Goal: Information Seeking & Learning: Learn about a topic

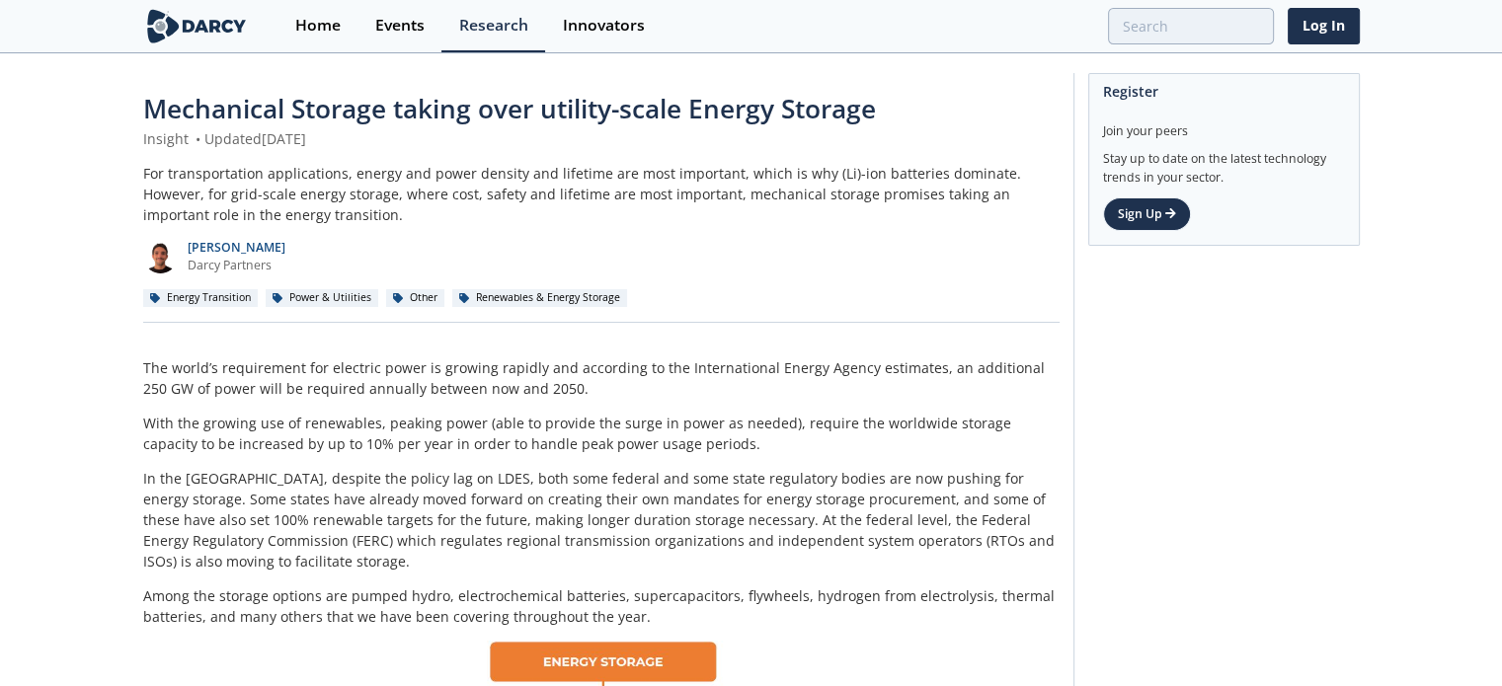
click at [894, 257] on div "[PERSON_NAME] [PERSON_NAME] Partners" at bounding box center [601, 249] width 917 height 48
click at [608, 27] on div "Innovators" at bounding box center [604, 26] width 82 height 16
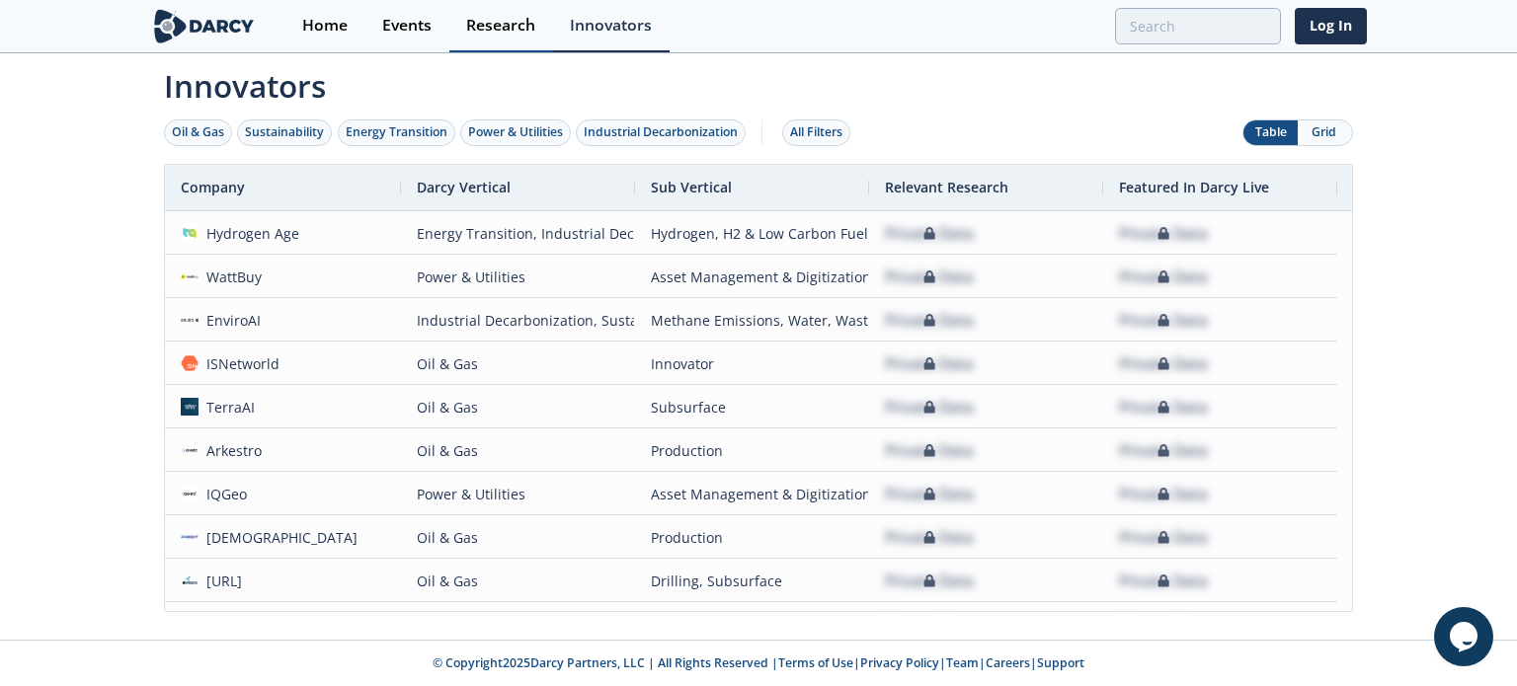
click at [506, 29] on div "Research" at bounding box center [500, 26] width 69 height 16
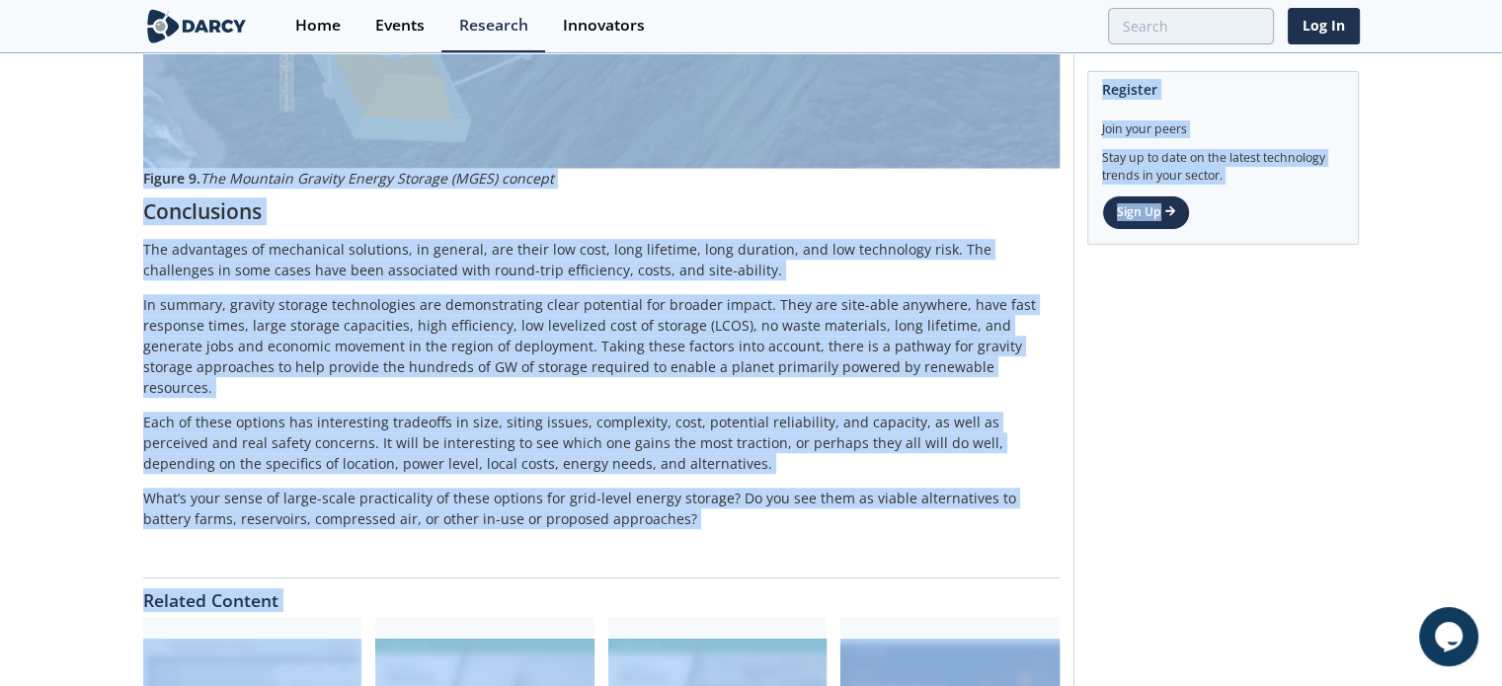
scroll to position [9108, 0]
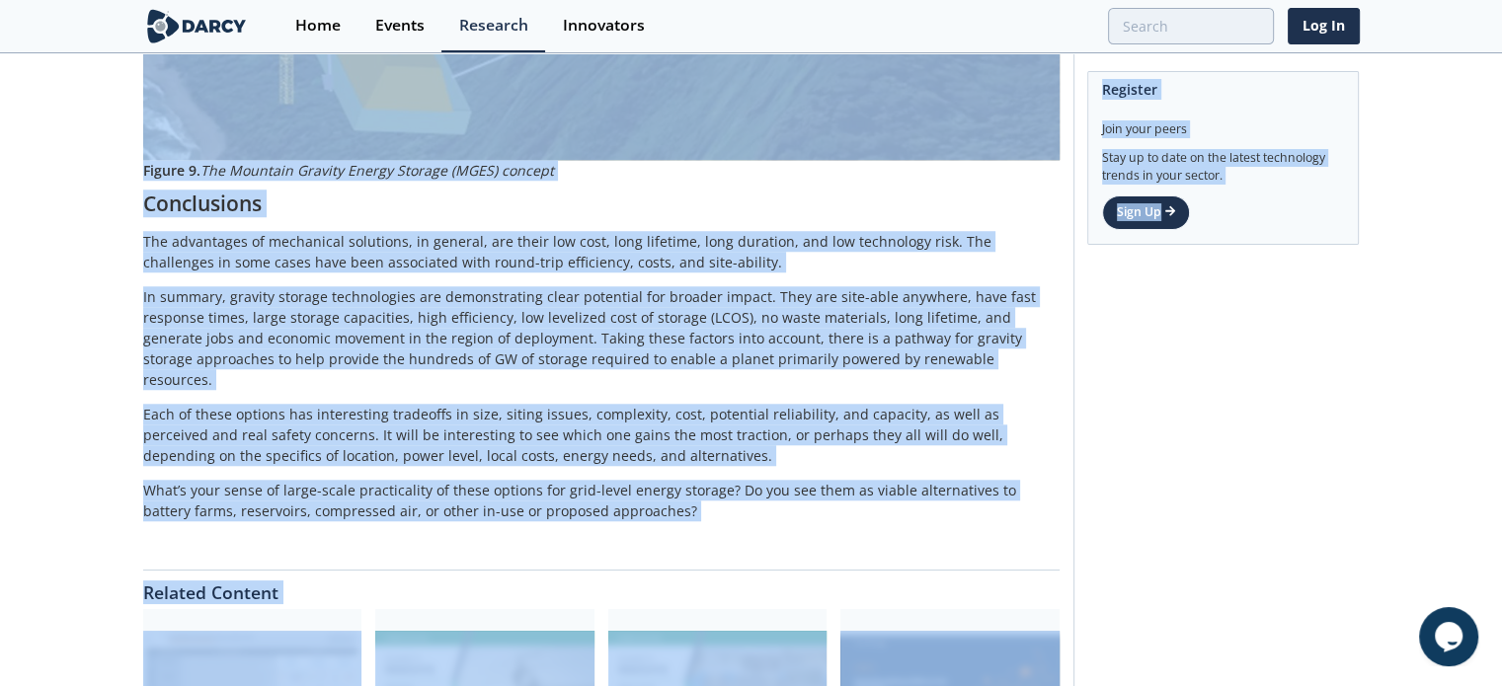
drag, startPoint x: 142, startPoint y: 171, endPoint x: 719, endPoint y: 341, distance: 601.3
copy div "Lor ipsumdolorsita consectetura, elitse doe tempo incidid utl etdolore mag aliq…"
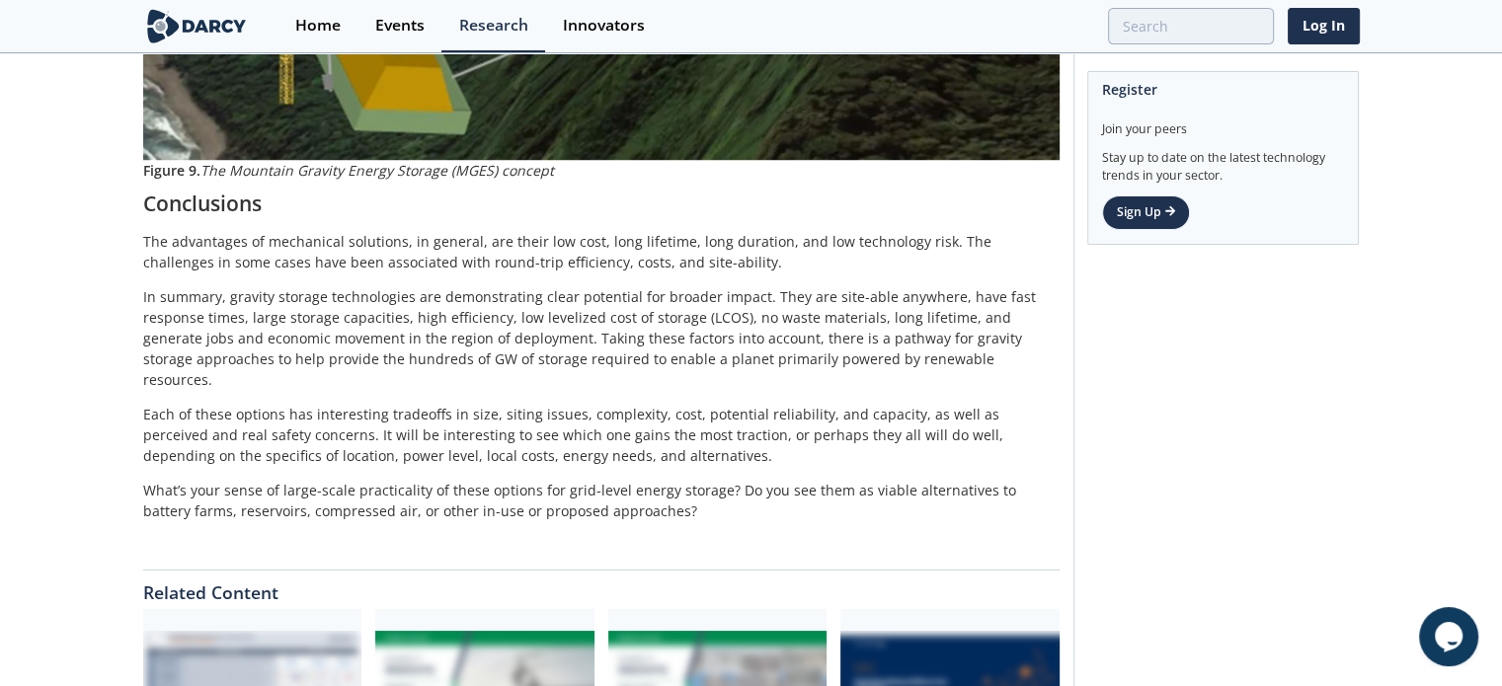
drag, startPoint x: 1368, startPoint y: 445, endPoint x: 1249, endPoint y: 414, distance: 122.7
